Goal: Complete application form: Complete application form

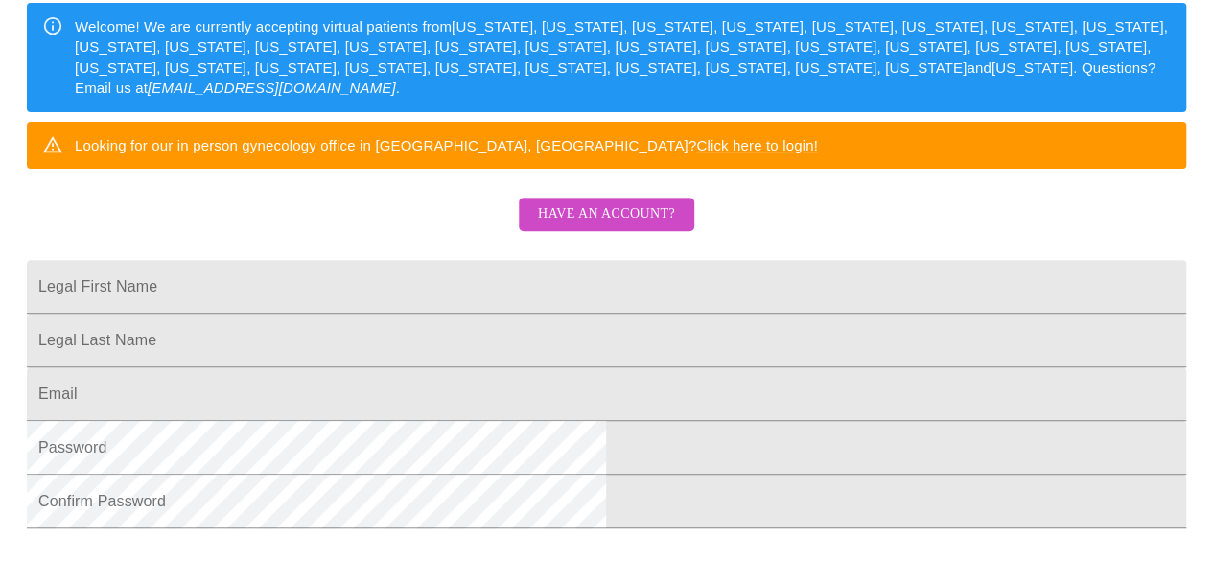
click at [612, 226] on span "Have an account?" at bounding box center [606, 214] width 137 height 24
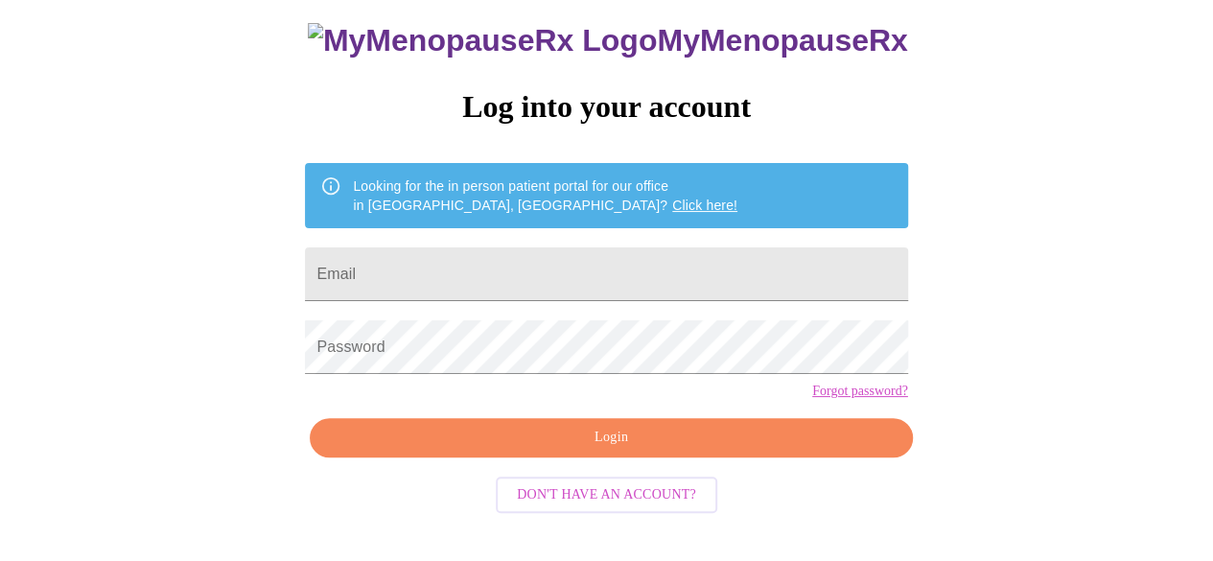
scroll to position [121, 0]
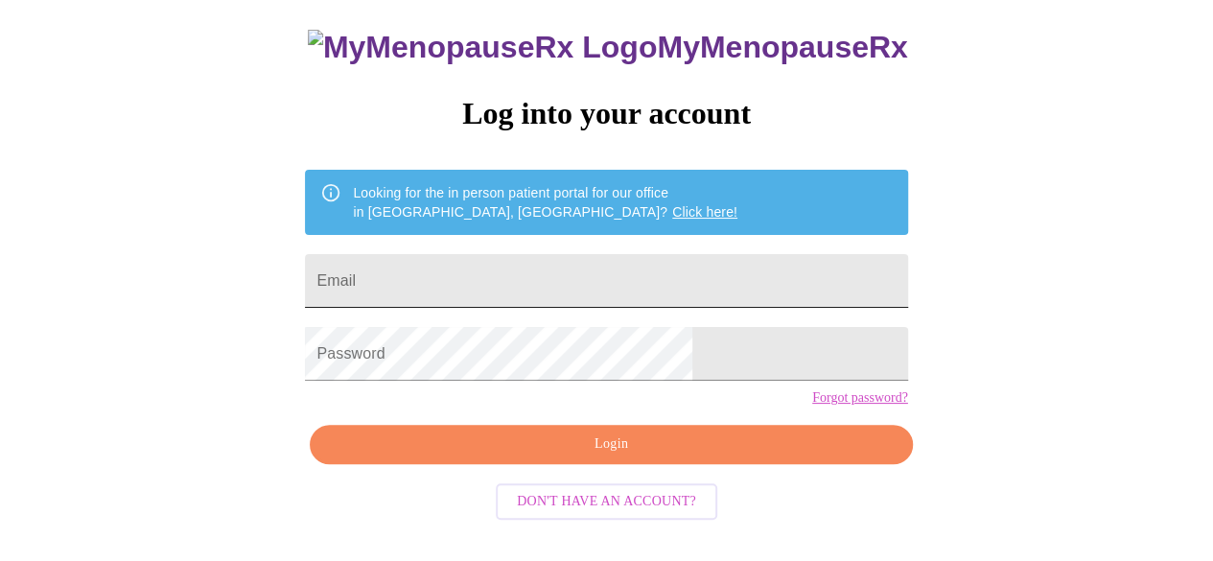
click at [504, 270] on input "Email" at bounding box center [606, 281] width 602 height 54
type input "[EMAIL_ADDRESS][DOMAIN_NAME]"
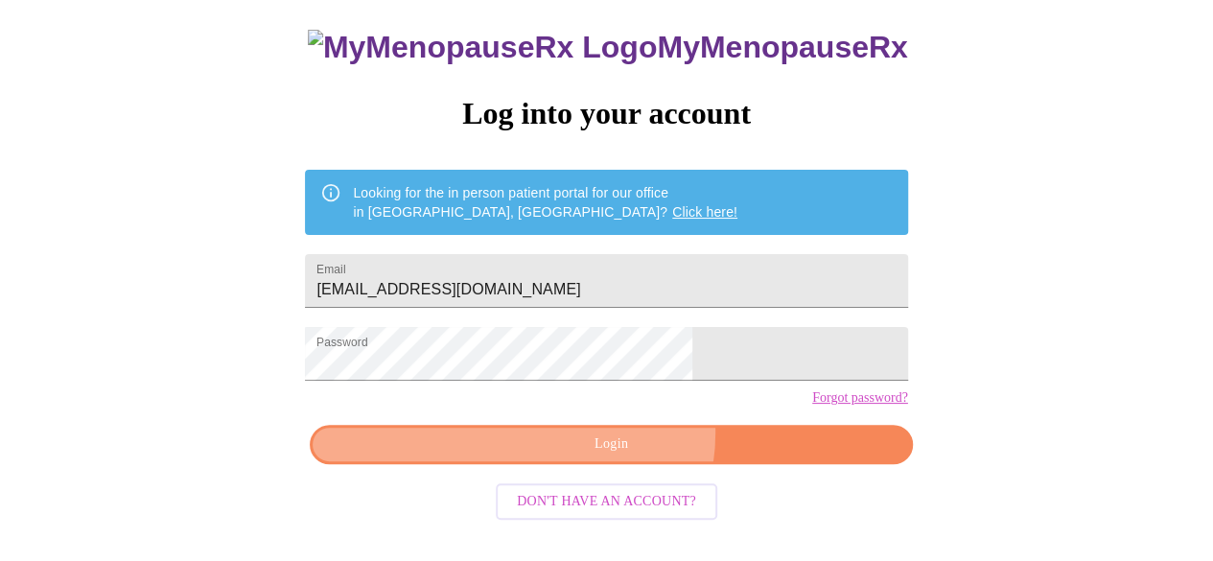
click at [620, 457] on span "Login" at bounding box center [611, 445] width 558 height 24
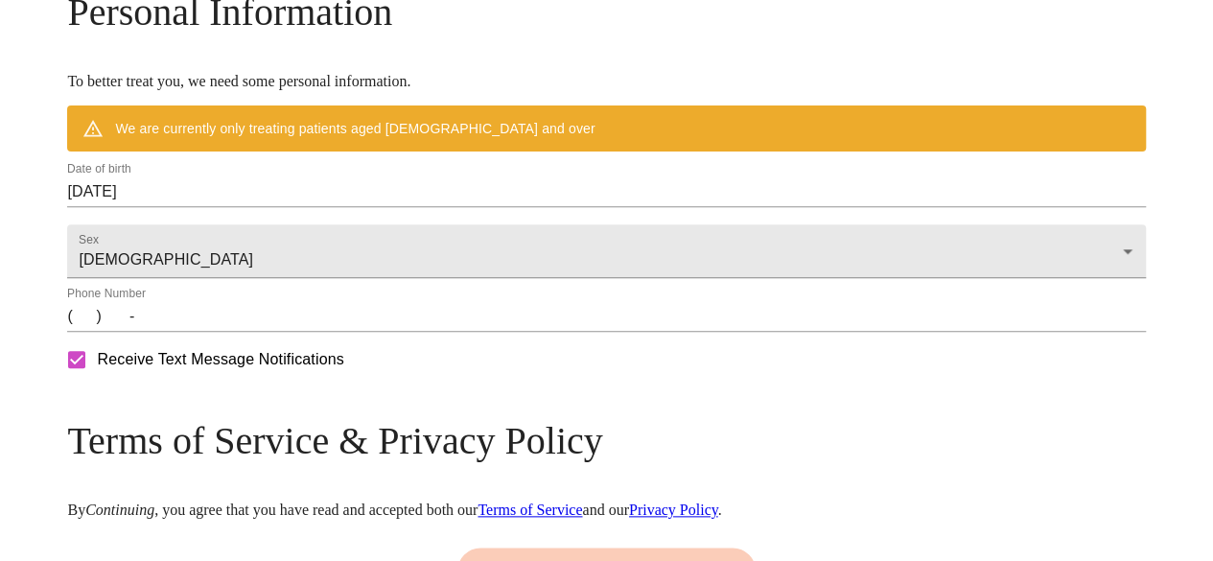
scroll to position [887, 0]
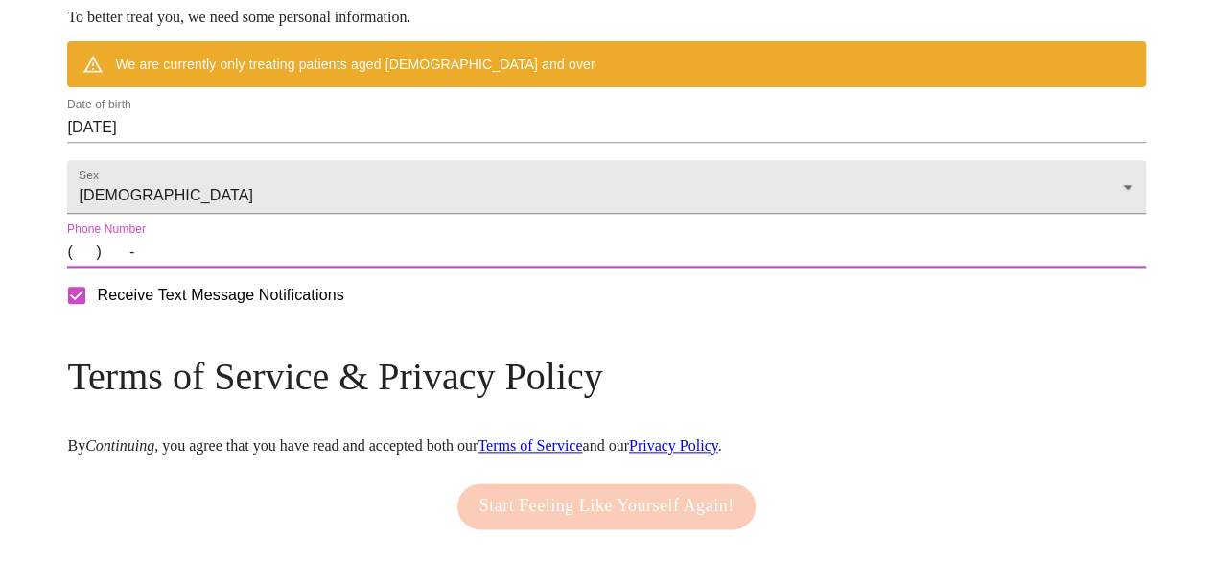
drag, startPoint x: 203, startPoint y: 314, endPoint x: 256, endPoint y: 327, distance: 54.4
click at [203, 268] on input "(   )    -" at bounding box center [606, 252] width 1078 height 31
type input "[PHONE_NUMBER]"
click at [343, 307] on span "Receive Text Message Notifications" at bounding box center [220, 295] width 247 height 23
click at [97, 316] on input "Receive Text Message Notifications" at bounding box center [77, 295] width 40 height 40
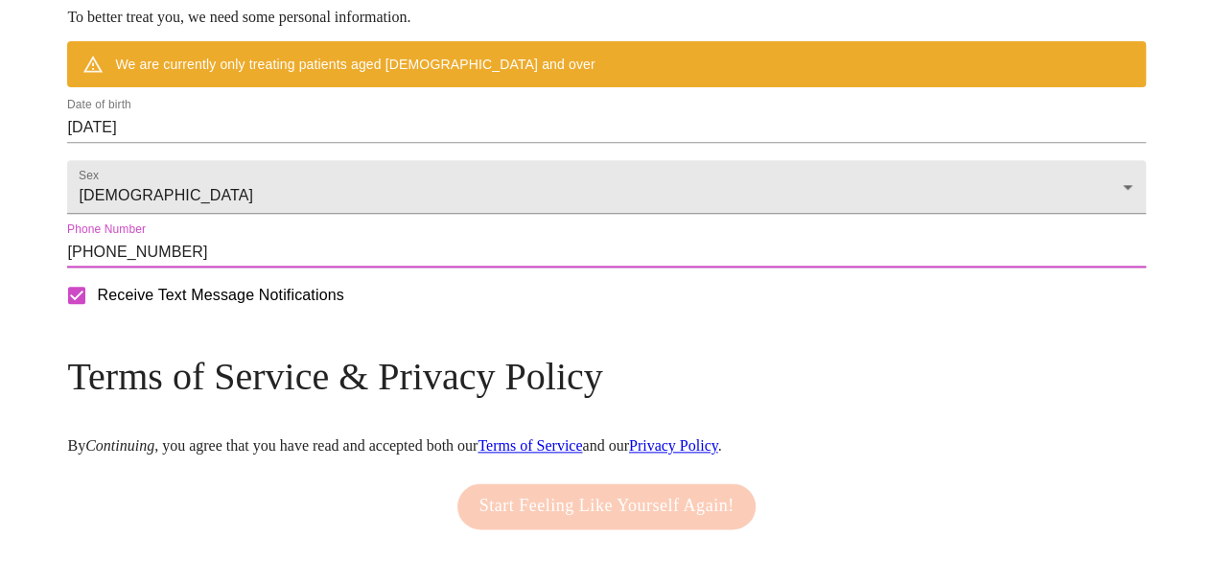
checkbox input "false"
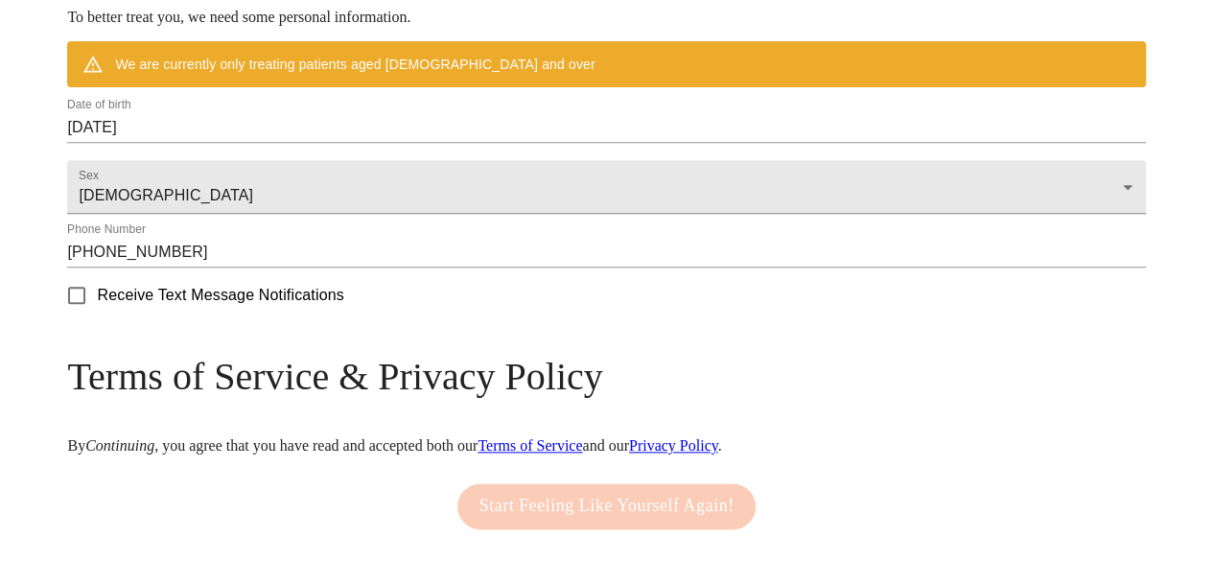
scroll to position [1025, 0]
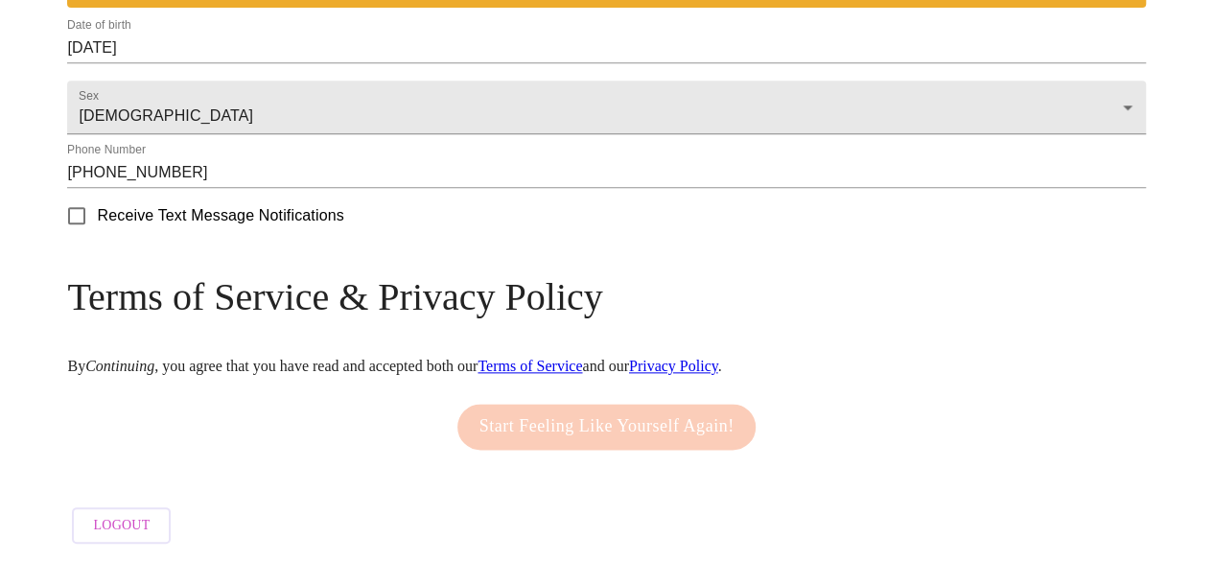
click at [677, 413] on div "Start Feeling Like Yourself Again!" at bounding box center [607, 426] width 309 height 65
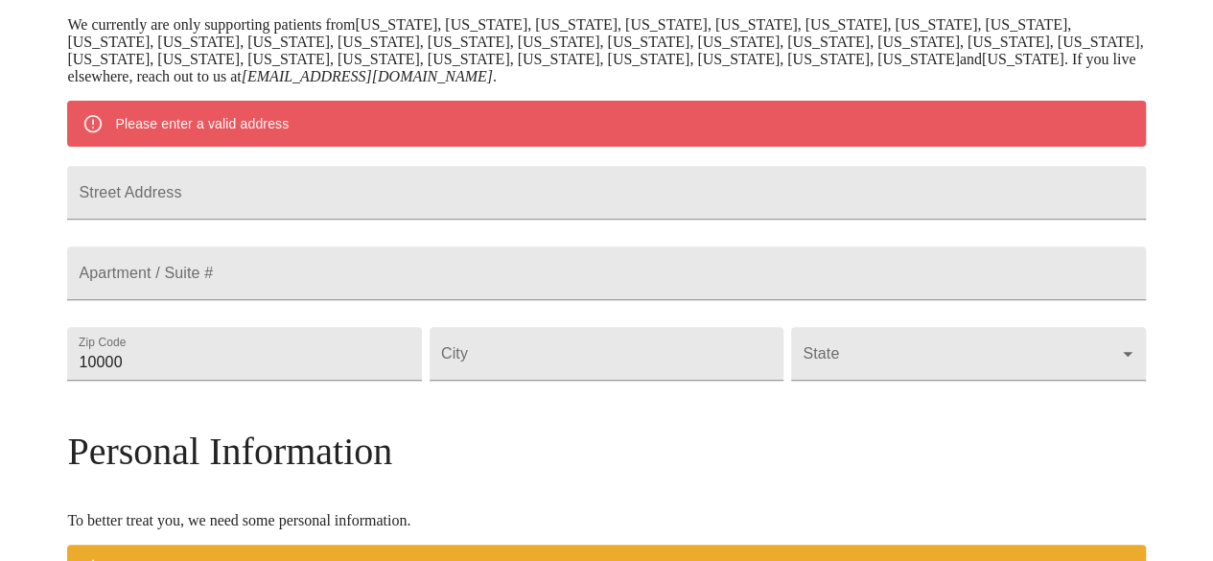
scroll to position [353, 0]
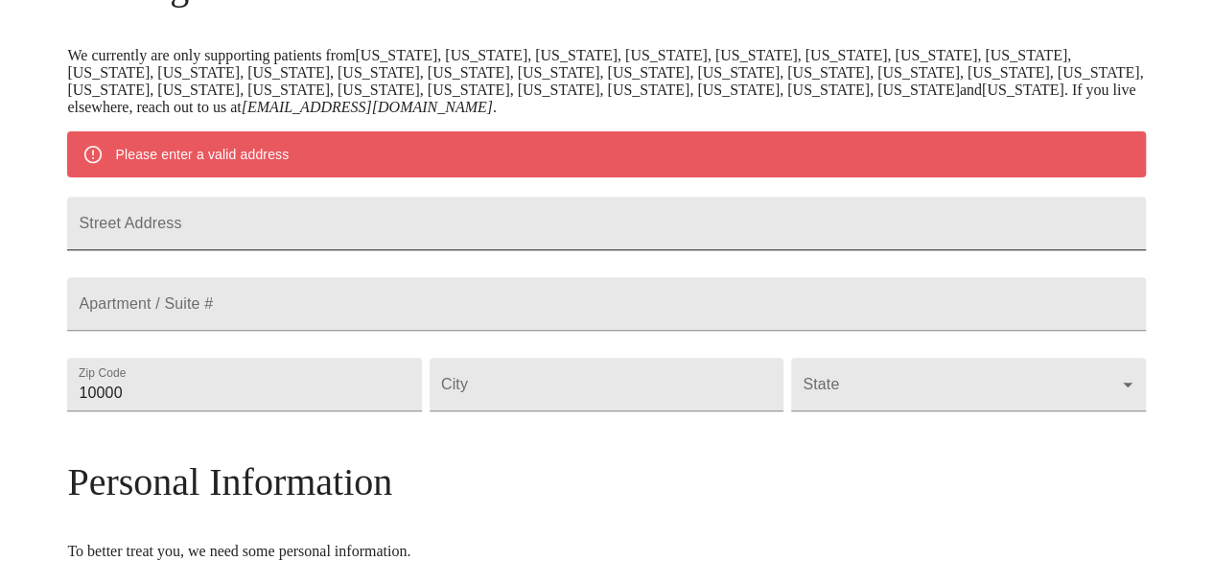
click at [311, 244] on input "Street Address" at bounding box center [606, 224] width 1078 height 54
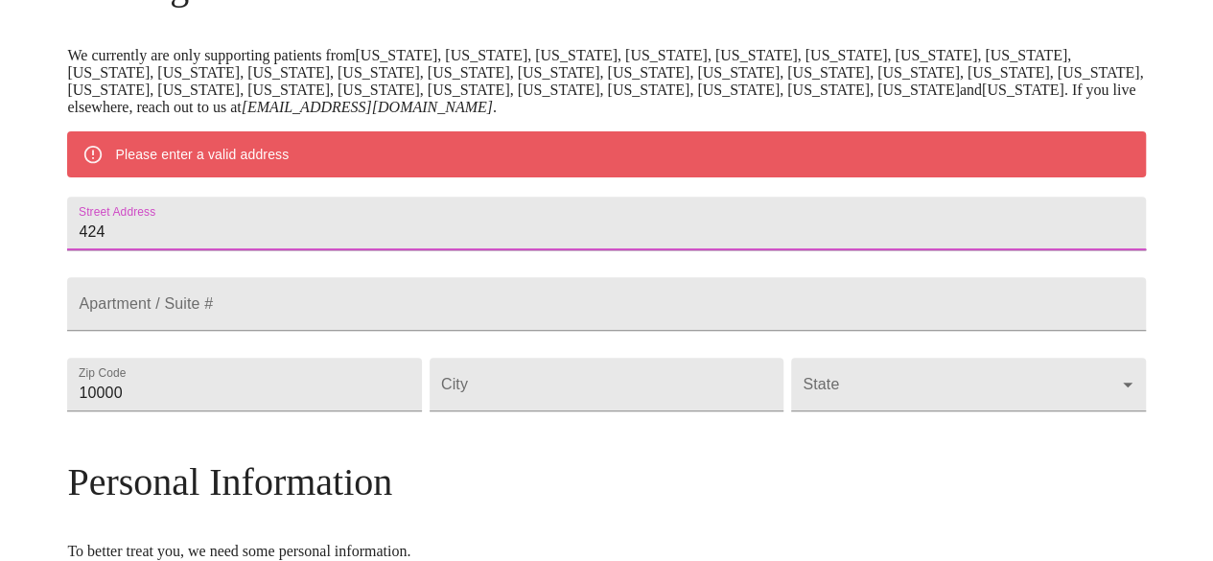
type input "424"
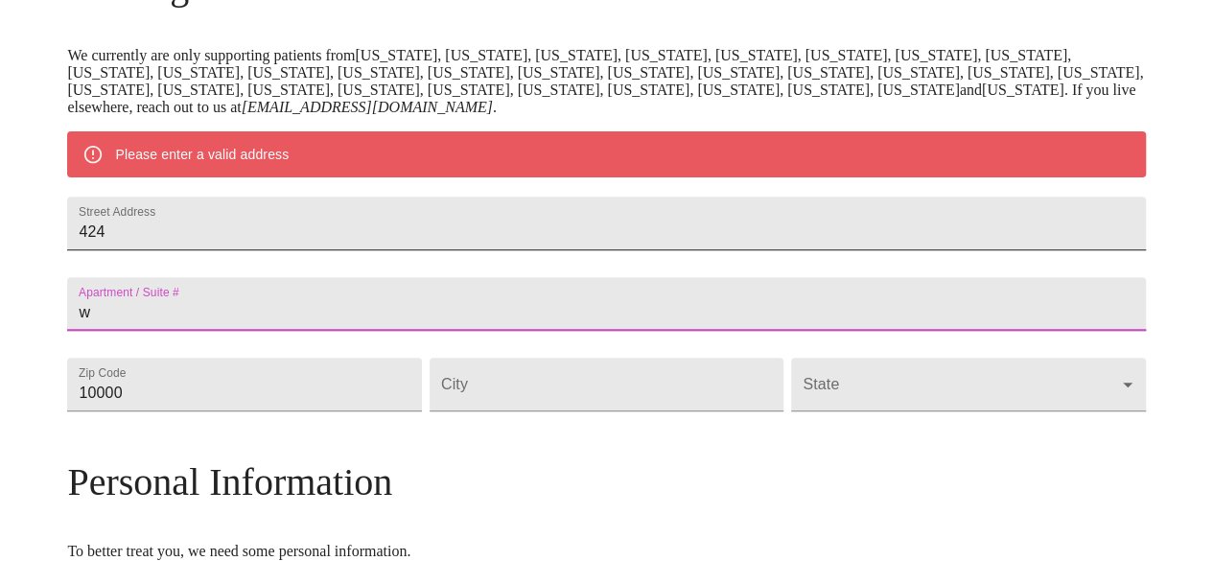
type input "w"
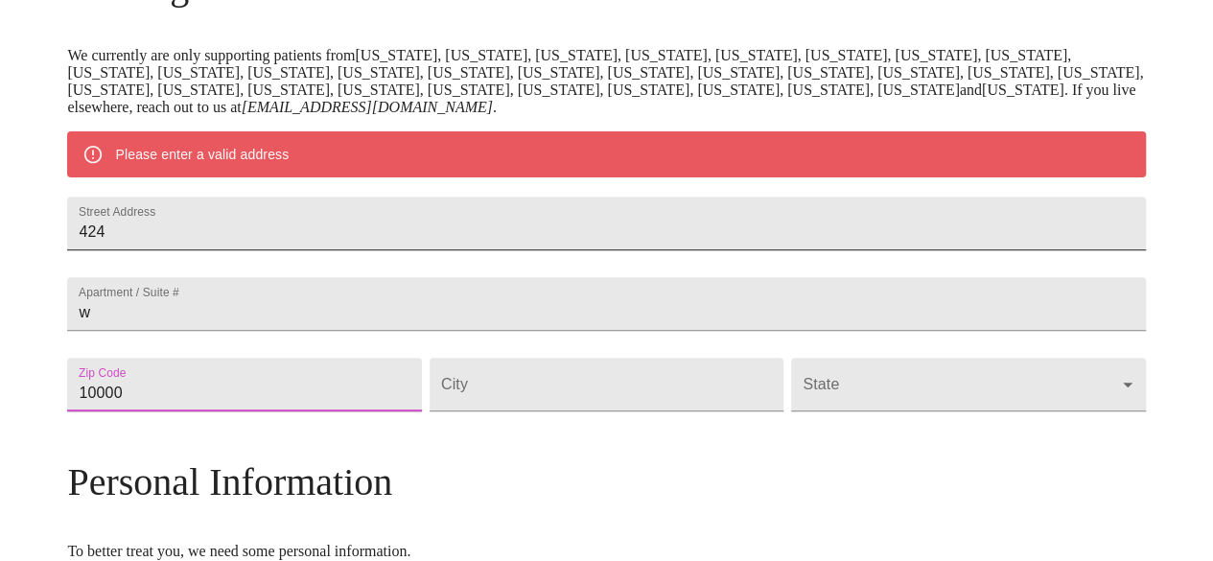
click at [311, 244] on input "424" at bounding box center [606, 224] width 1078 height 54
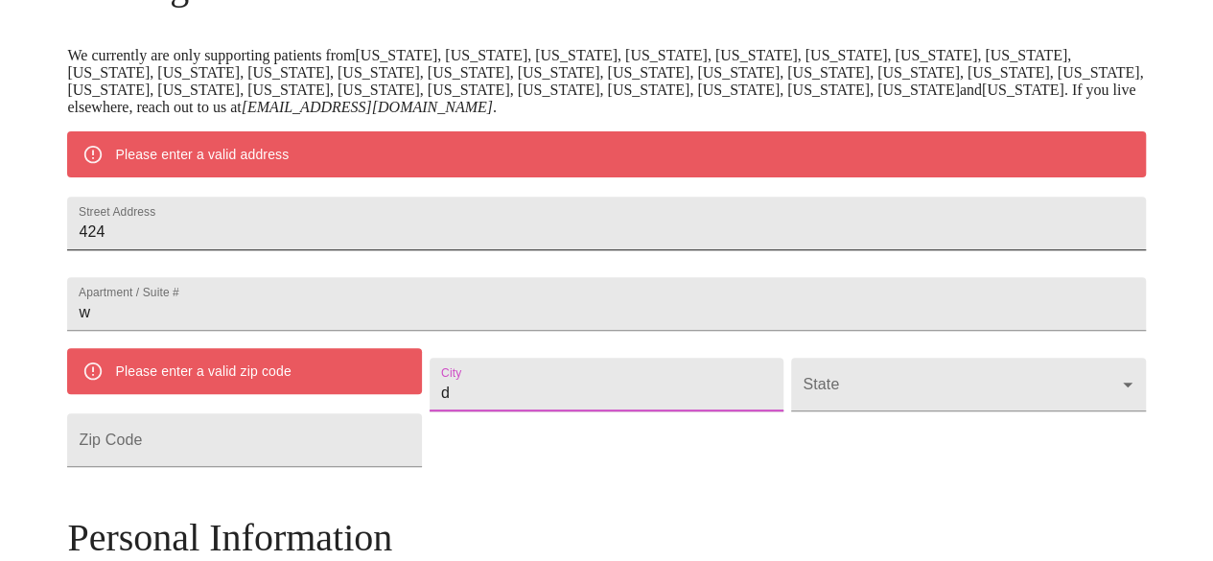
type input "d"
click at [311, 244] on input "424" at bounding box center [606, 224] width 1078 height 54
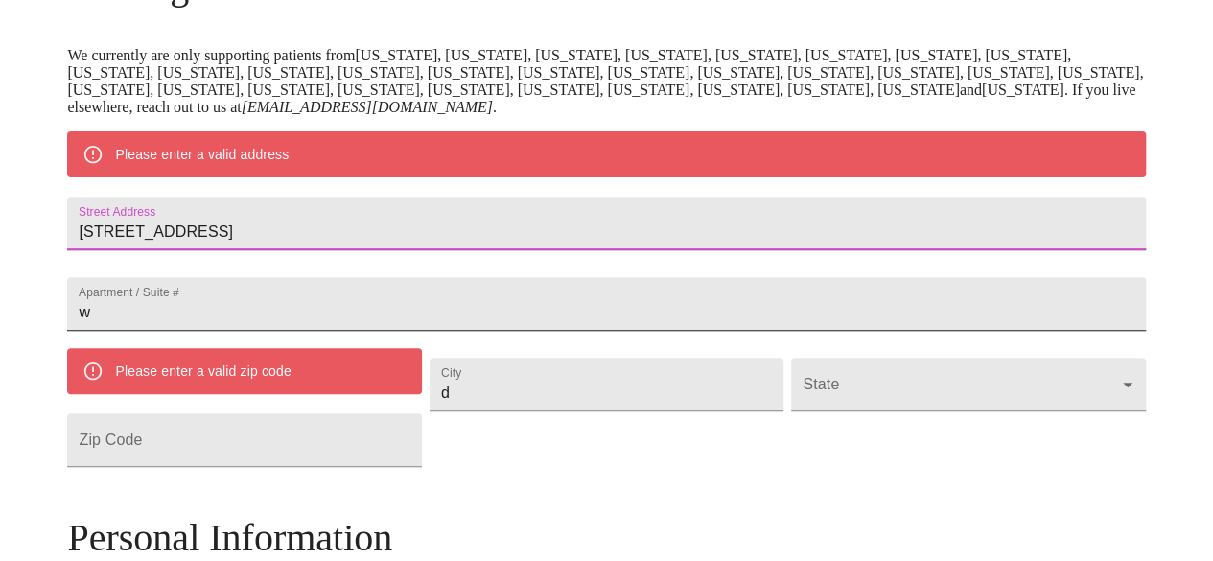
type input "[STREET_ADDRESS]"
click at [264, 250] on input "w" at bounding box center [606, 224] width 1078 height 54
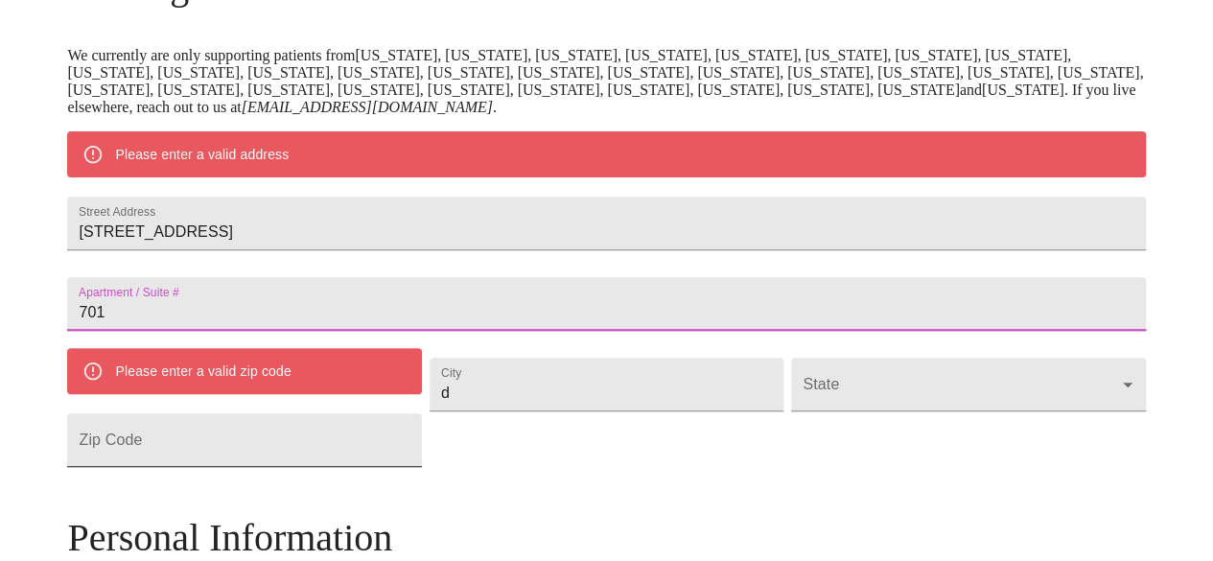
type input "701"
click at [311, 467] on input "Street Address" at bounding box center [244, 440] width 354 height 54
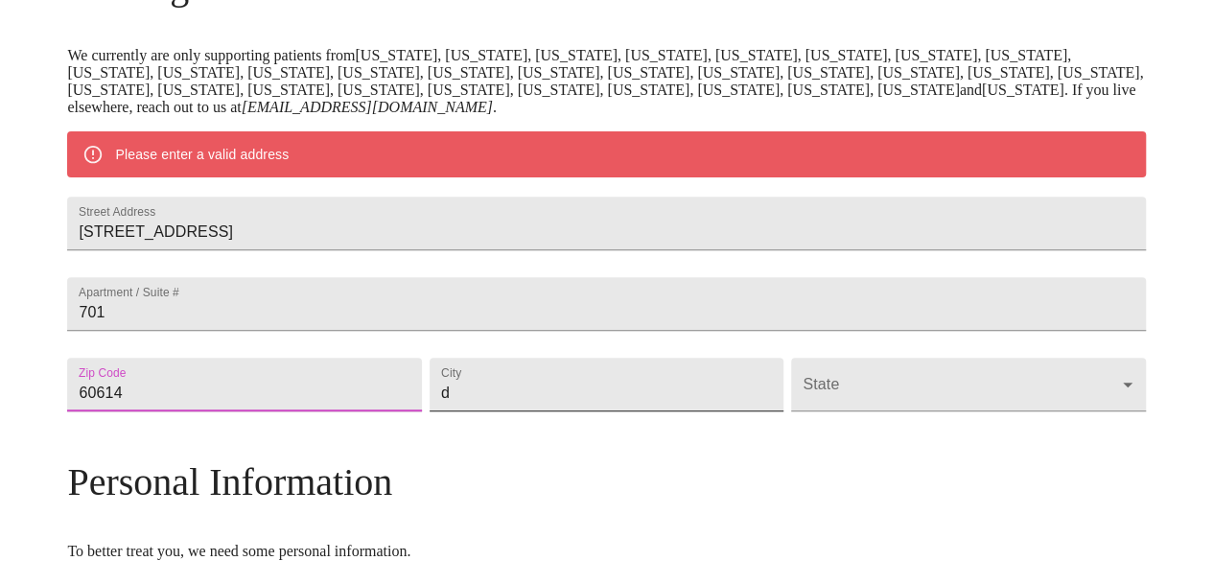
type input "60614"
click at [548, 412] on input "d" at bounding box center [607, 385] width 354 height 54
type input "[GEOGRAPHIC_DATA]"
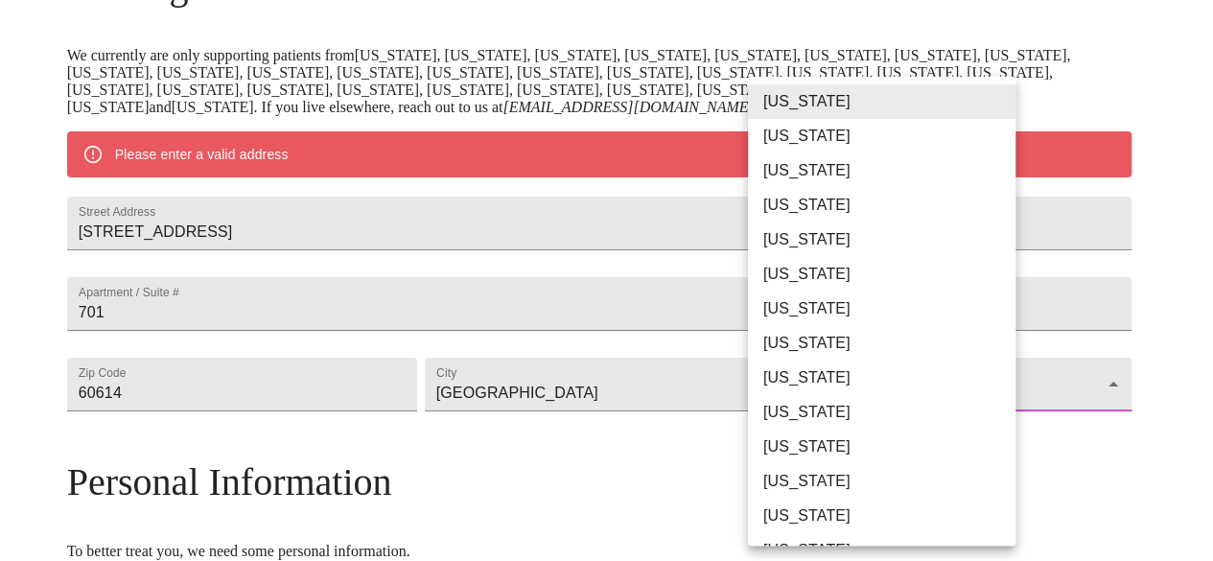
click at [833, 454] on body "MyMenopauseRx Welcome to MyMenopauseRx Since it's your first time here, you'll …" at bounding box center [607, 411] width 1198 height 1513
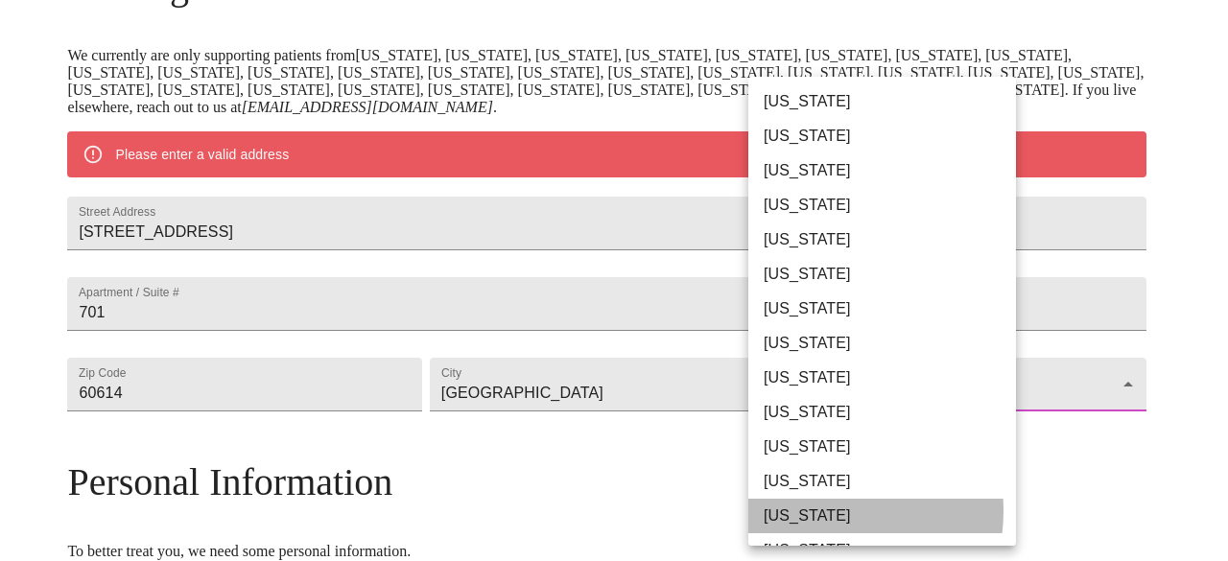
click at [813, 511] on li "[US_STATE]" at bounding box center [889, 516] width 282 height 35
type input "[US_STATE]"
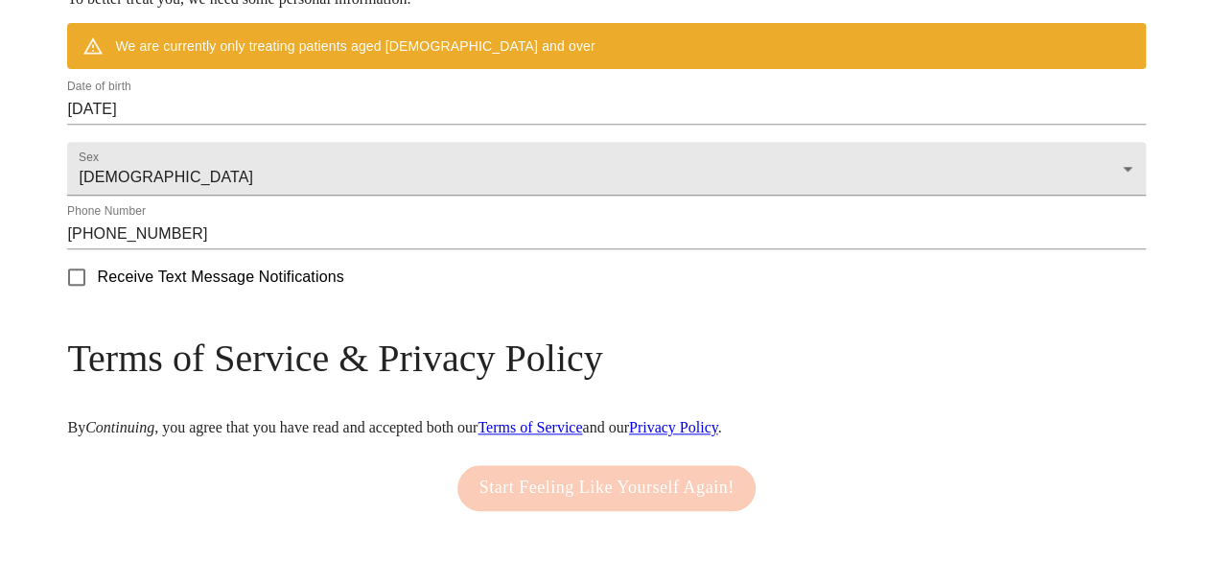
scroll to position [969, 0]
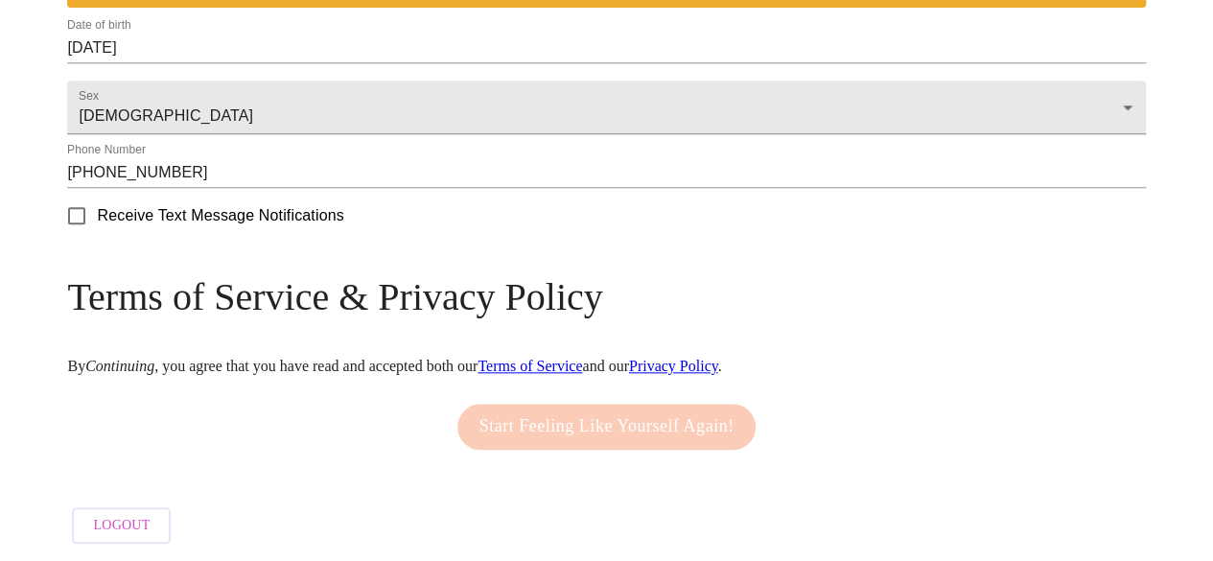
click at [631, 421] on div "Start Feeling Like Yourself Again!" at bounding box center [607, 426] width 309 height 65
click at [97, 220] on input "Receive Text Message Notifications" at bounding box center [77, 216] width 40 height 40
checkbox input "false"
click at [622, 419] on div "Start Feeling Like Yourself Again!" at bounding box center [607, 426] width 309 height 65
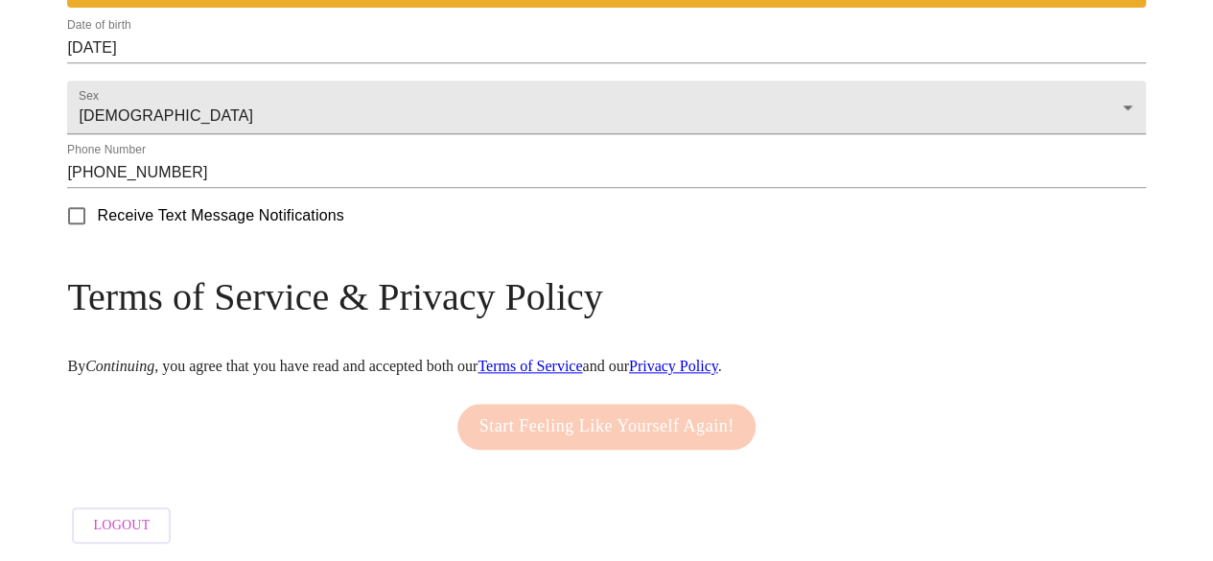
click at [582, 358] on link "Terms of Service" at bounding box center [530, 366] width 105 height 16
click at [719, 358] on link "Privacy Policy" at bounding box center [673, 366] width 89 height 16
click at [577, 419] on div "Start Feeling Like Yourself Again!" at bounding box center [607, 426] width 309 height 65
click at [755, 364] on p "By Continuing , you agree that you have read and accepted both our Terms of Ser…" at bounding box center [606, 366] width 1078 height 17
click at [582, 358] on link "Terms of Service" at bounding box center [530, 366] width 105 height 16
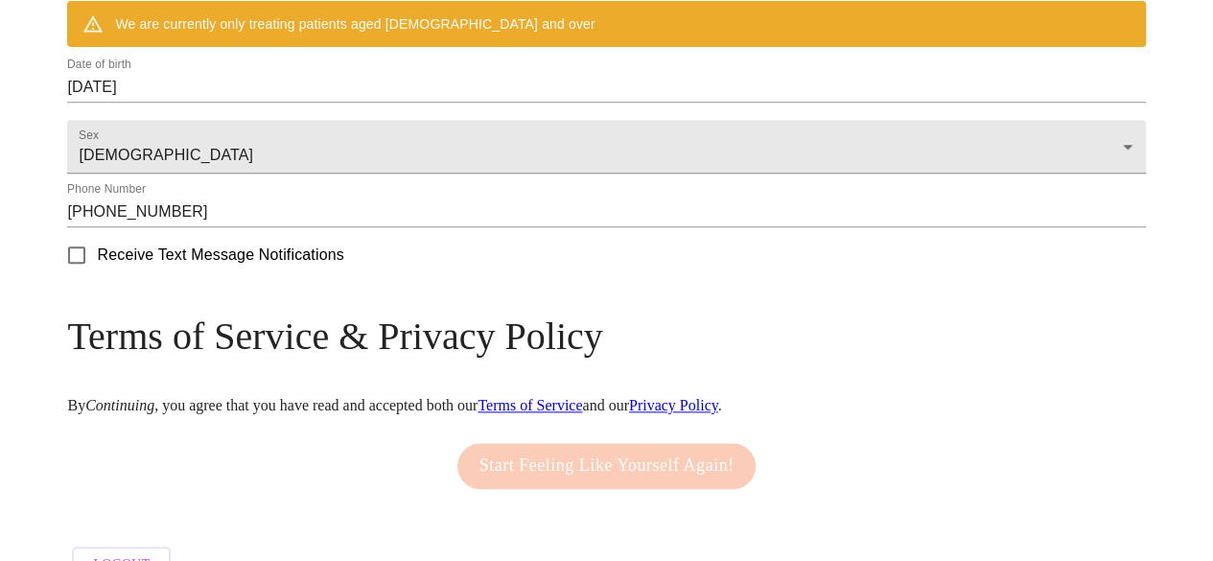
scroll to position [873, 0]
